Goal: Transaction & Acquisition: Subscribe to service/newsletter

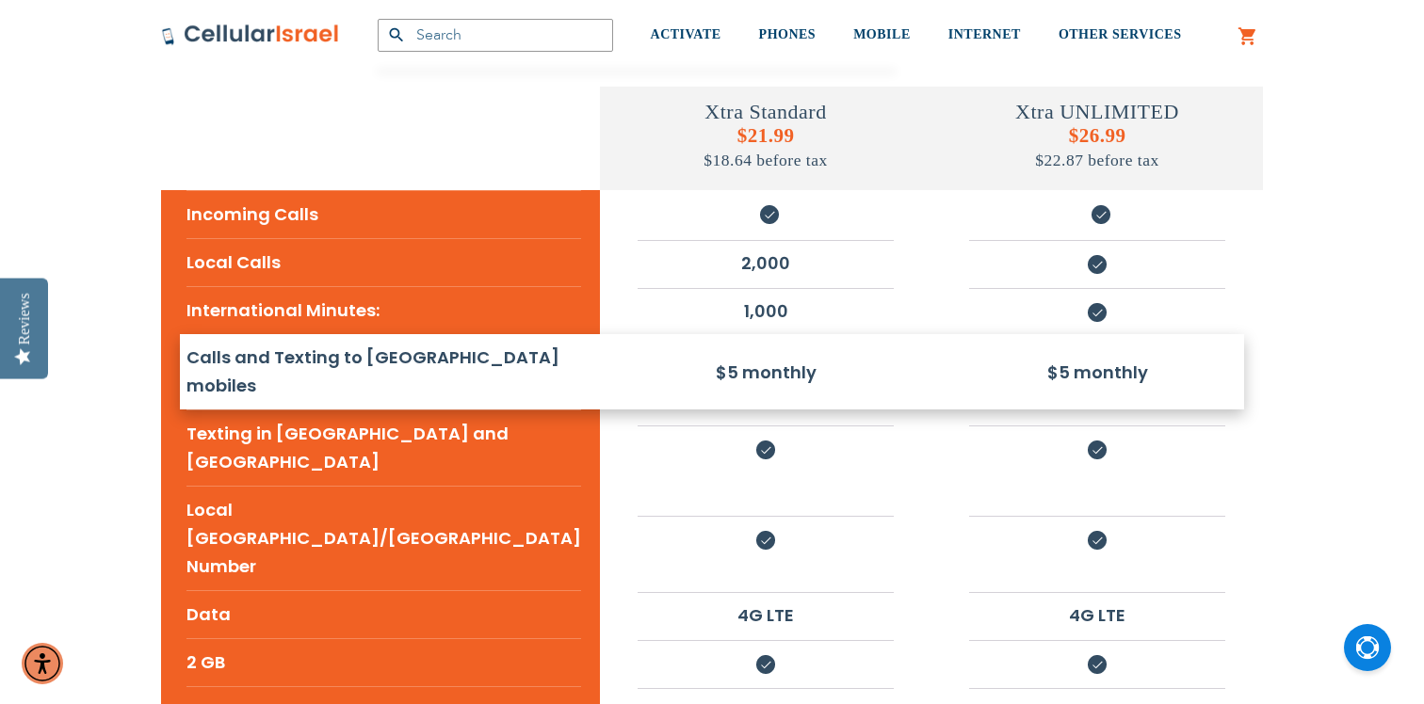
scroll to position [385, 0]
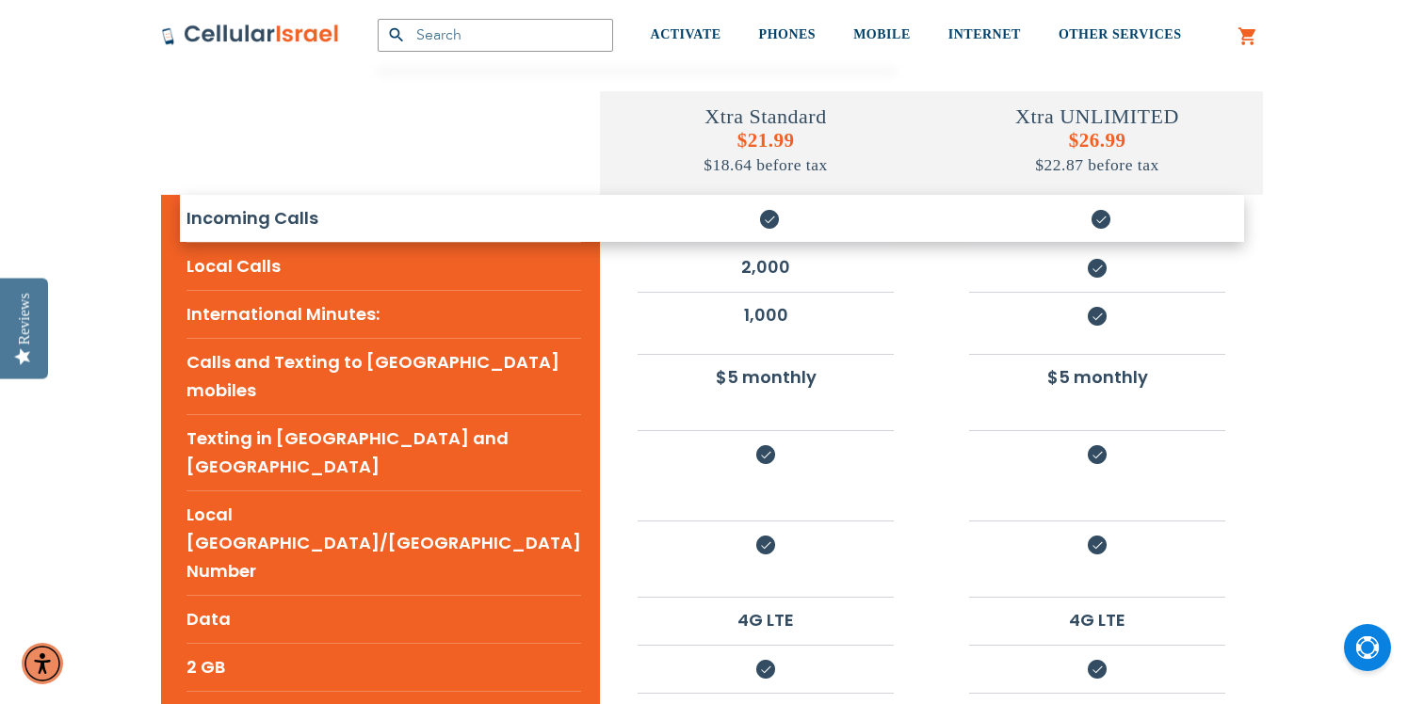
click at [1068, 141] on h5 "$26.99 $22.87 before tax" at bounding box center [1097, 152] width 332 height 47
copy h5 "$26.99"
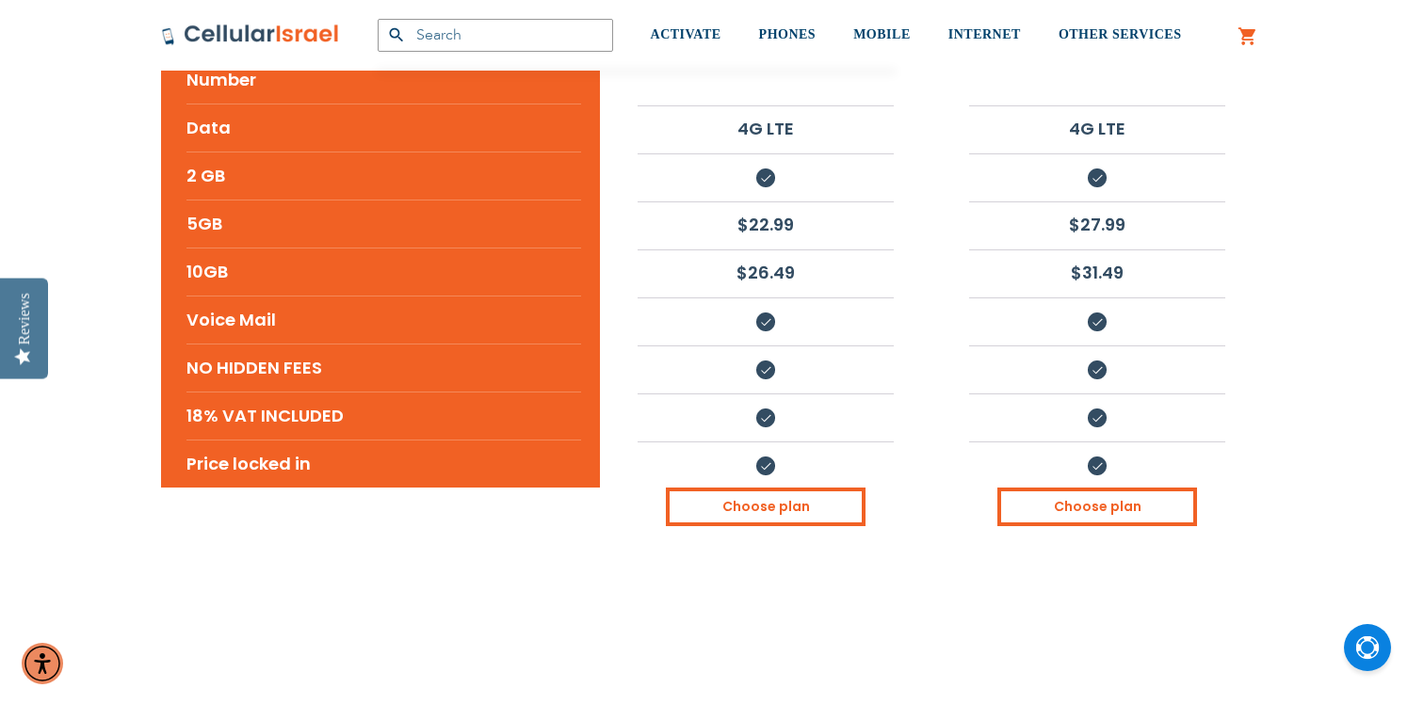
scroll to position [901, 0]
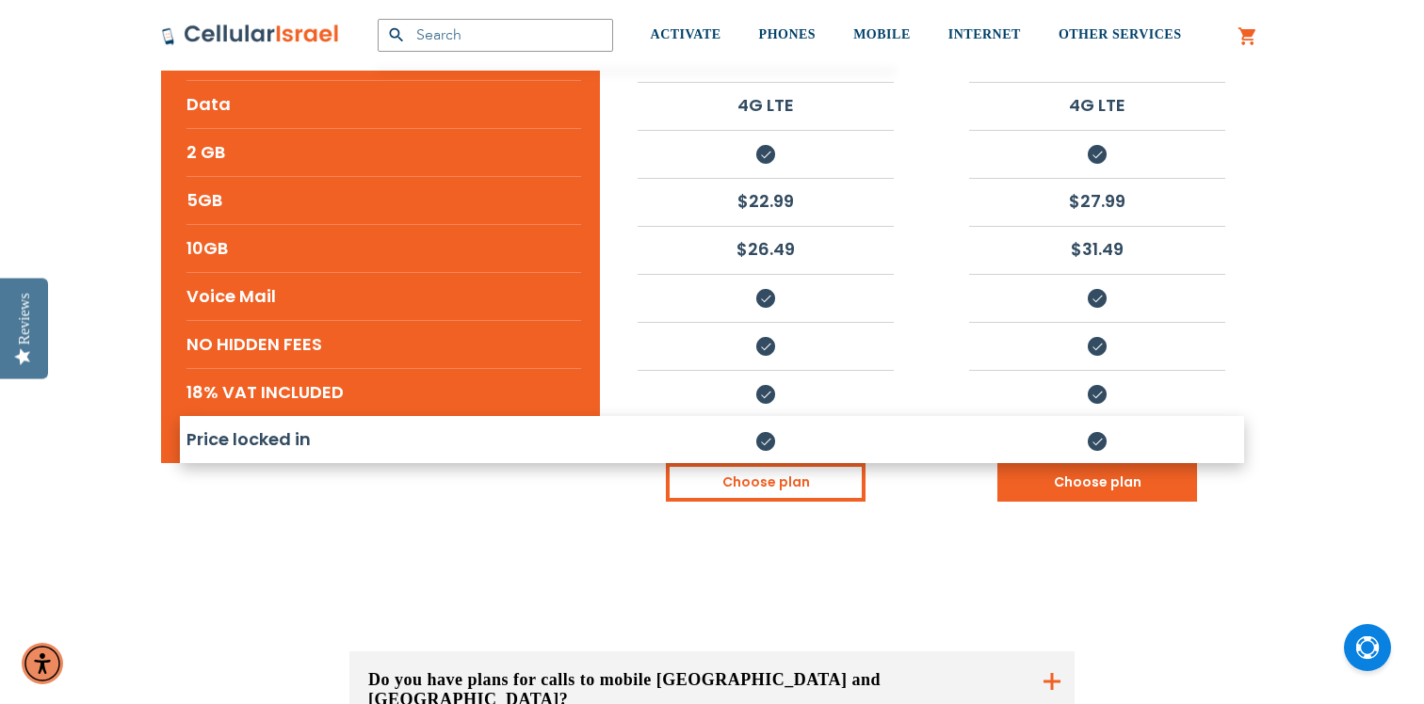
click at [1102, 463] on link "Choose plan" at bounding box center [1097, 482] width 200 height 39
click at [1058, 463] on link "Choose plan" at bounding box center [1097, 482] width 200 height 39
